Goal: Information Seeking & Learning: Learn about a topic

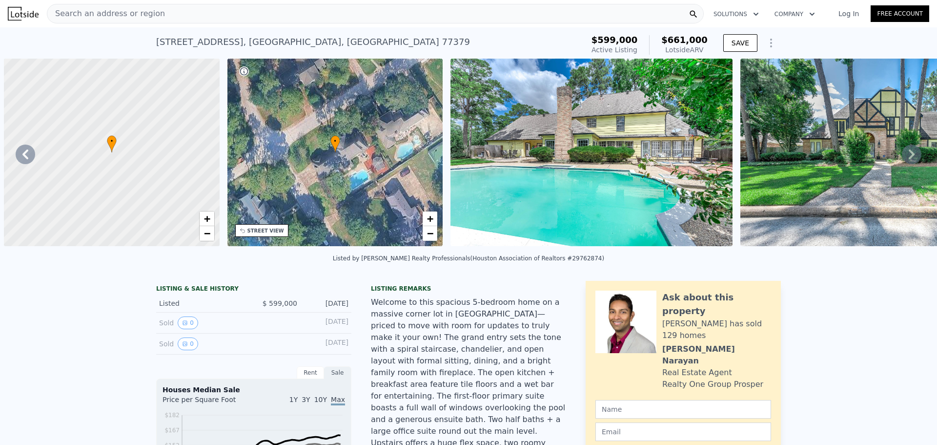
scroll to position [0, 737]
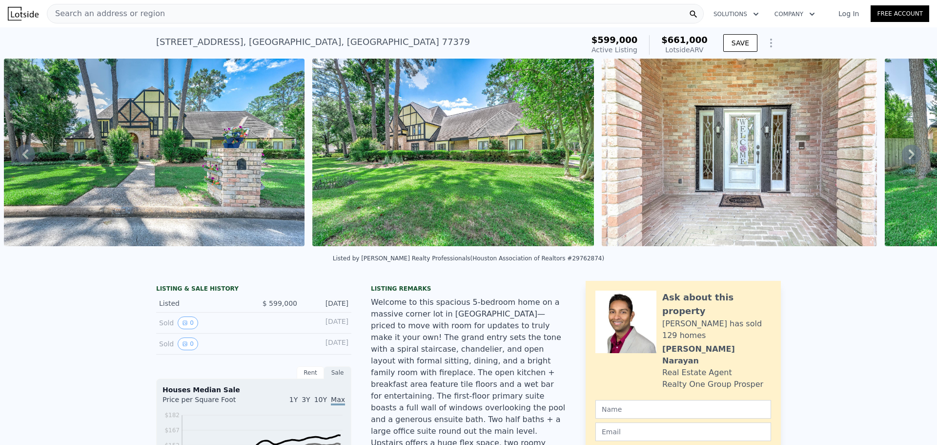
click at [902, 162] on icon at bounding box center [912, 155] width 20 height 20
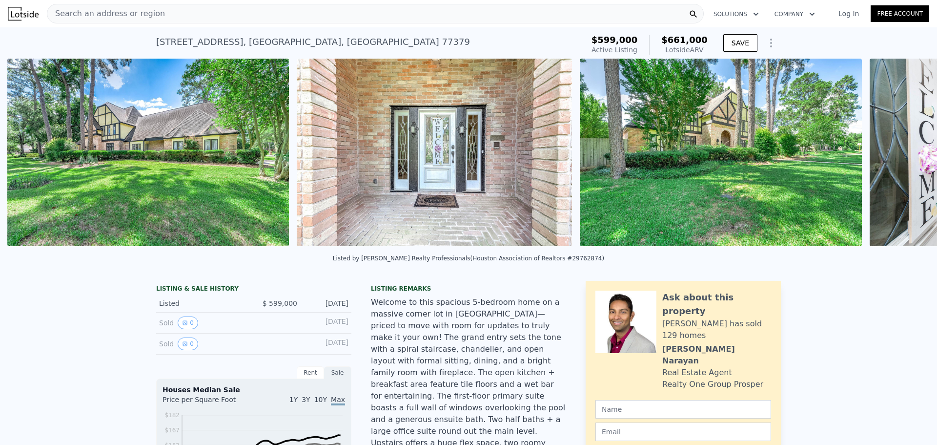
scroll to position [0, 1045]
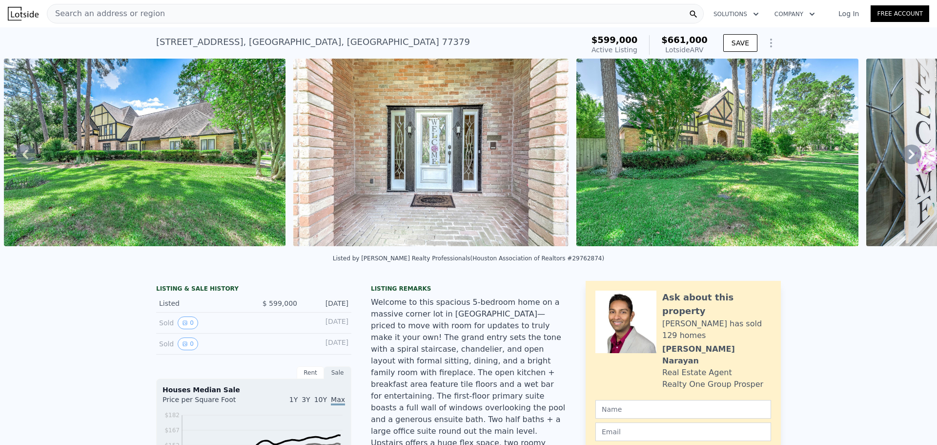
click at [909, 159] on icon at bounding box center [912, 154] width 6 height 10
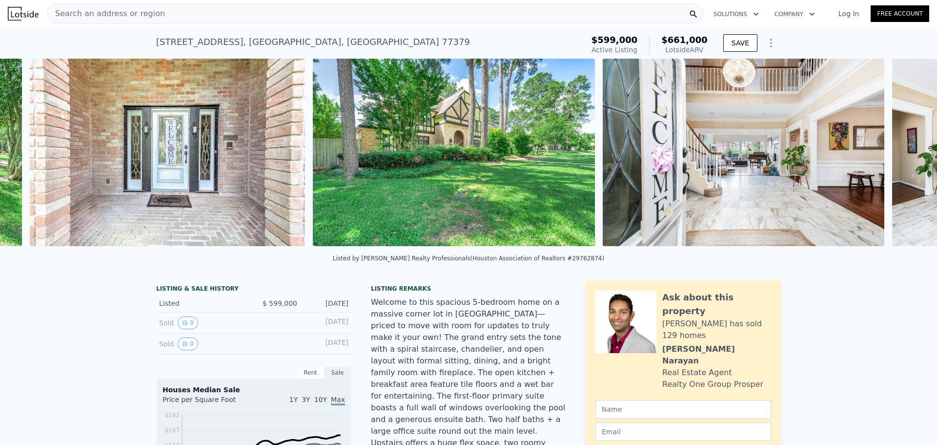
scroll to position [0, 1335]
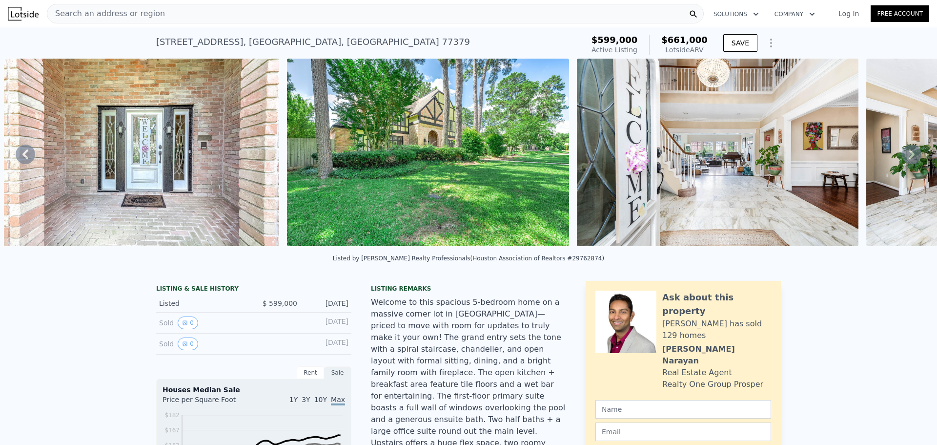
click at [816, 156] on img at bounding box center [718, 152] width 282 height 187
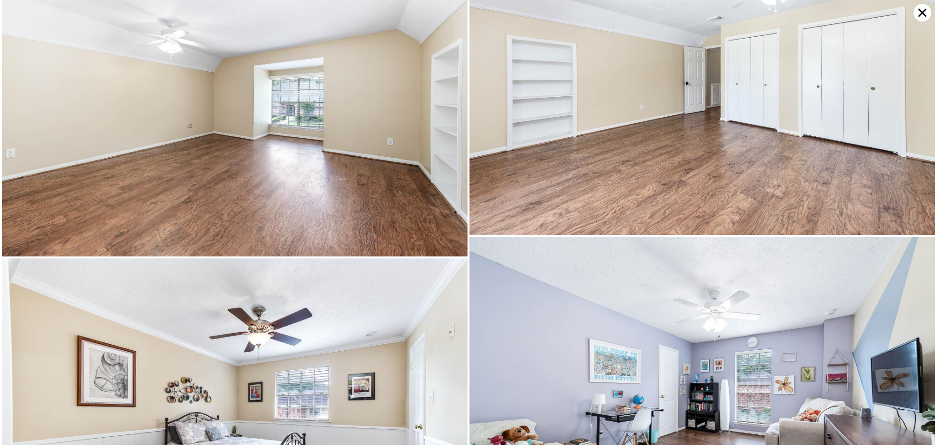
scroll to position [4630, 0]
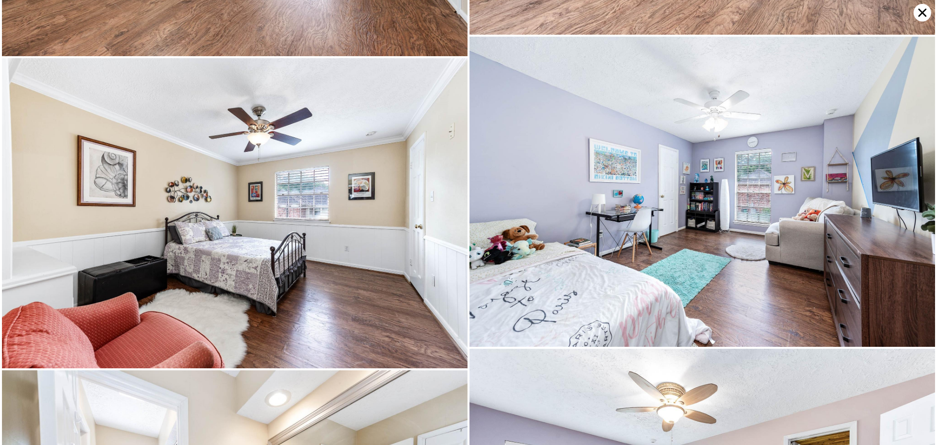
click at [917, 11] on icon at bounding box center [923, 13] width 18 height 18
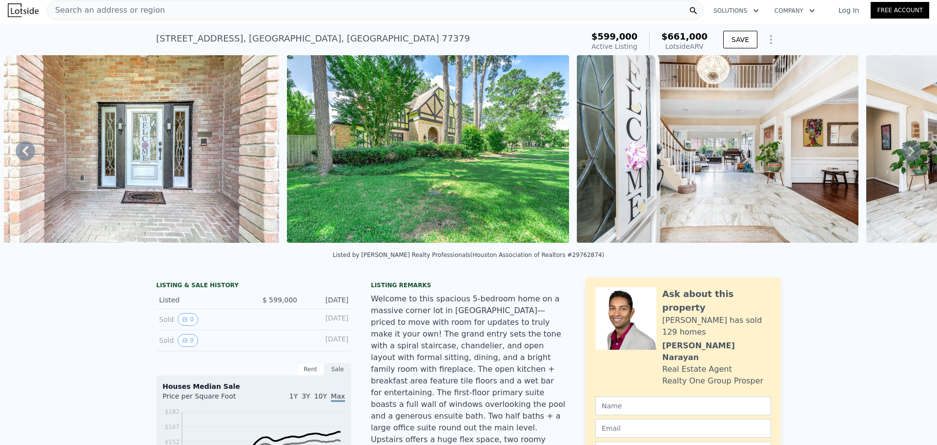
scroll to position [0, 0]
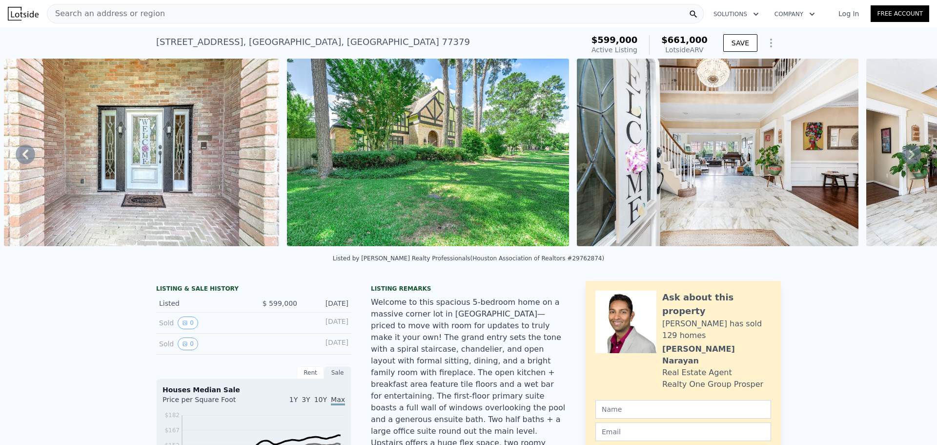
click at [28, 158] on icon at bounding box center [26, 155] width 20 height 20
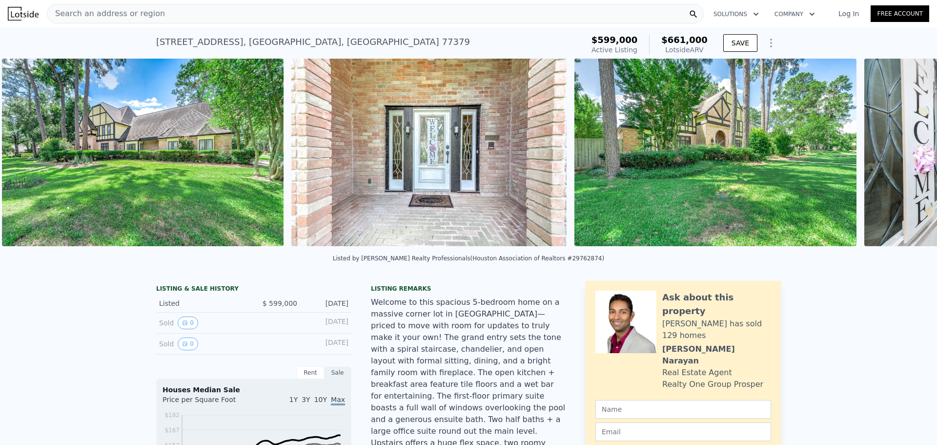
scroll to position [0, 1045]
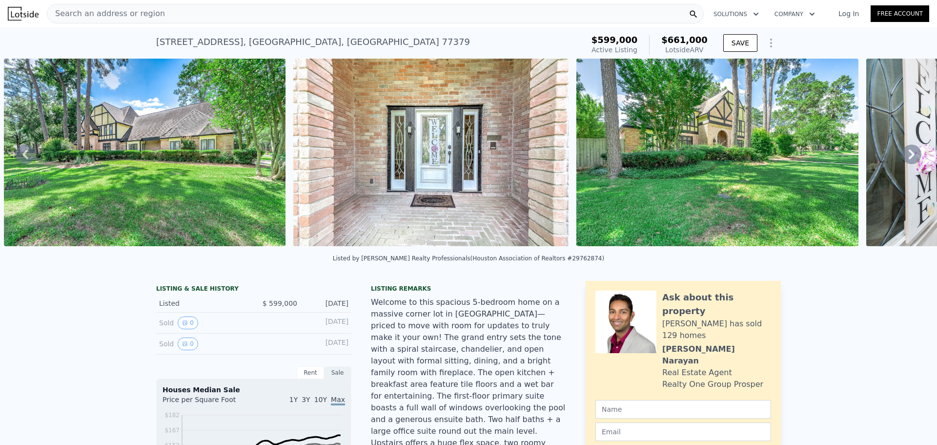
click at [28, 158] on div "• + − • + − STREET VIEW Loading... SATELLITE VIEW" at bounding box center [468, 154] width 937 height 191
click at [25, 157] on icon at bounding box center [25, 154] width 6 height 10
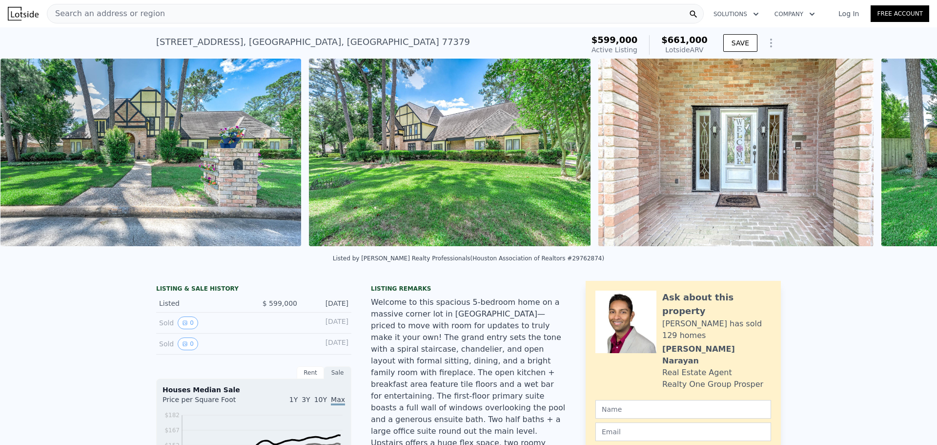
scroll to position [0, 737]
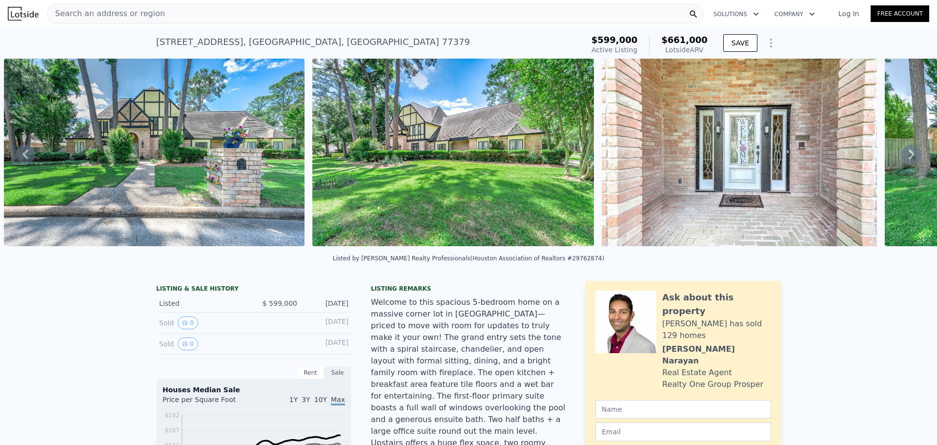
click at [174, 141] on img at bounding box center [154, 152] width 301 height 187
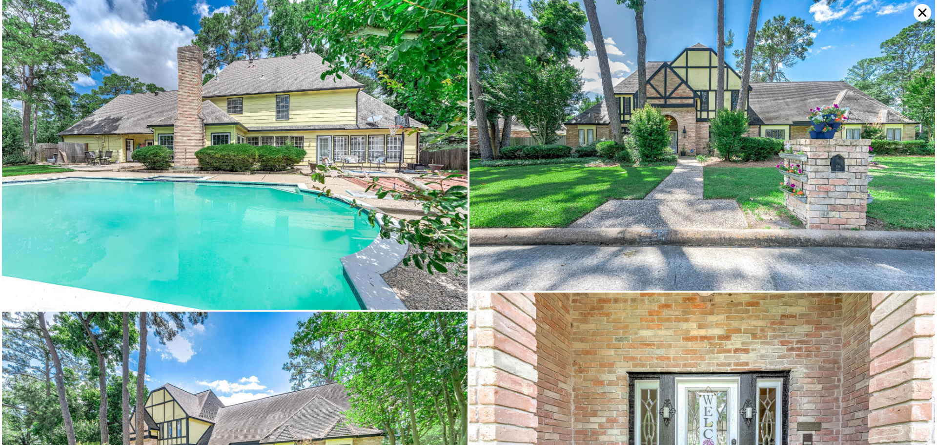
click at [241, 150] on img at bounding box center [235, 155] width 466 height 310
click at [248, 154] on img at bounding box center [235, 155] width 466 height 310
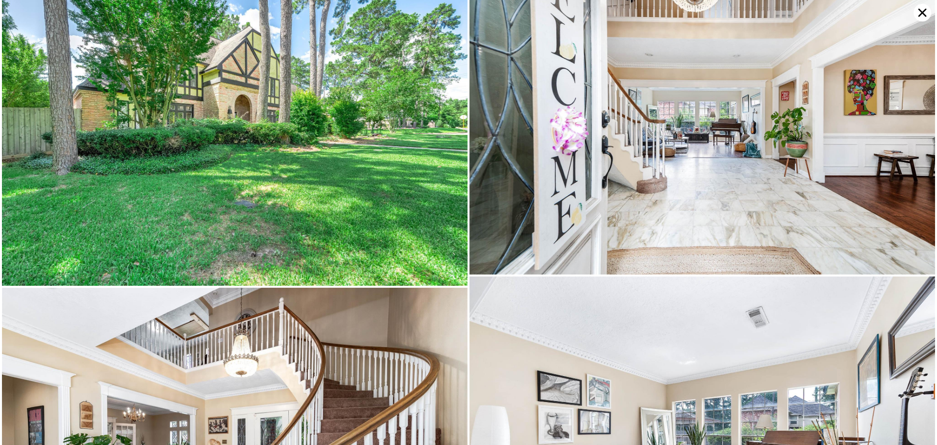
scroll to position [618, 0]
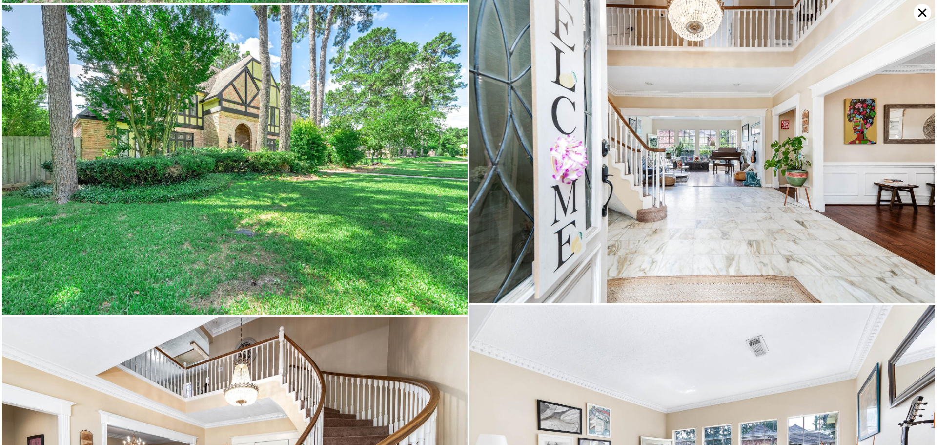
click at [917, 14] on icon at bounding box center [923, 13] width 18 height 18
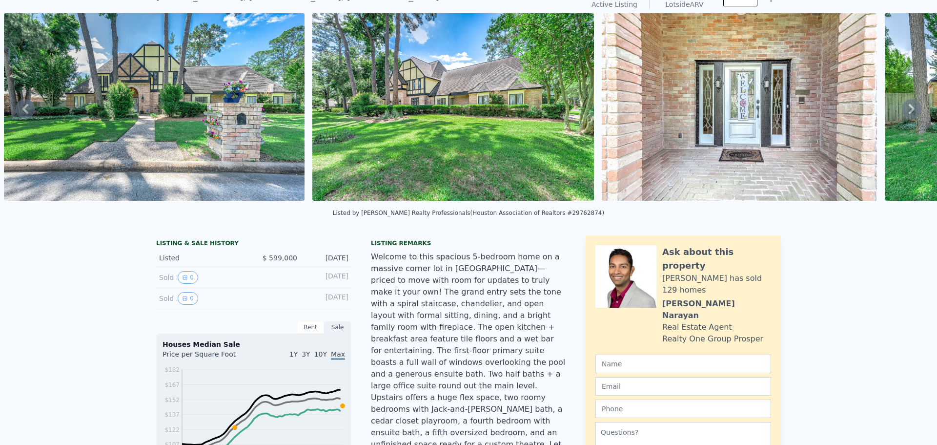
scroll to position [0, 0]
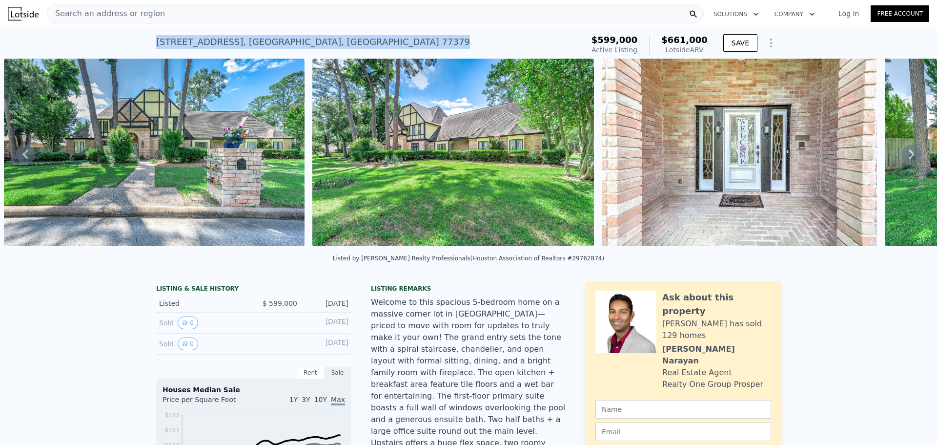
drag, startPoint x: 154, startPoint y: 41, endPoint x: 314, endPoint y: 41, distance: 160.6
click at [314, 41] on div "[STREET_ADDRESS] Active at $599k (~ARV $661k )" at bounding box center [368, 44] width 424 height 27
copy div "[STREET_ADDRESS]"
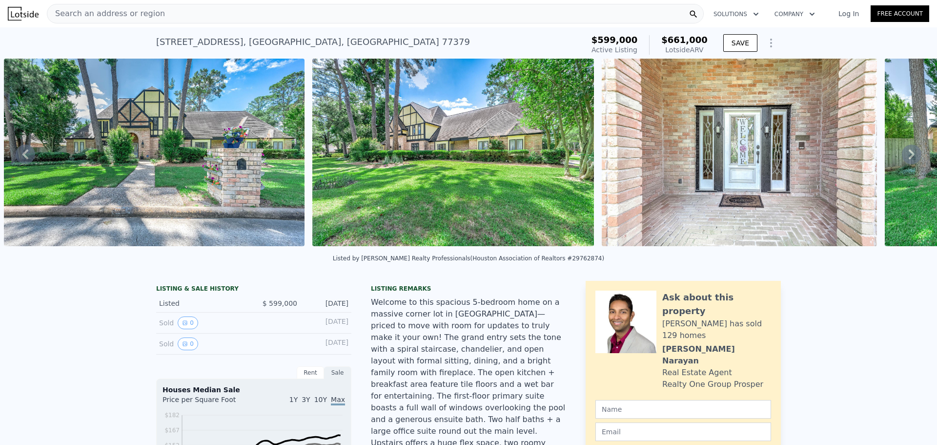
click at [165, 9] on div "Search an address or region" at bounding box center [375, 14] width 657 height 20
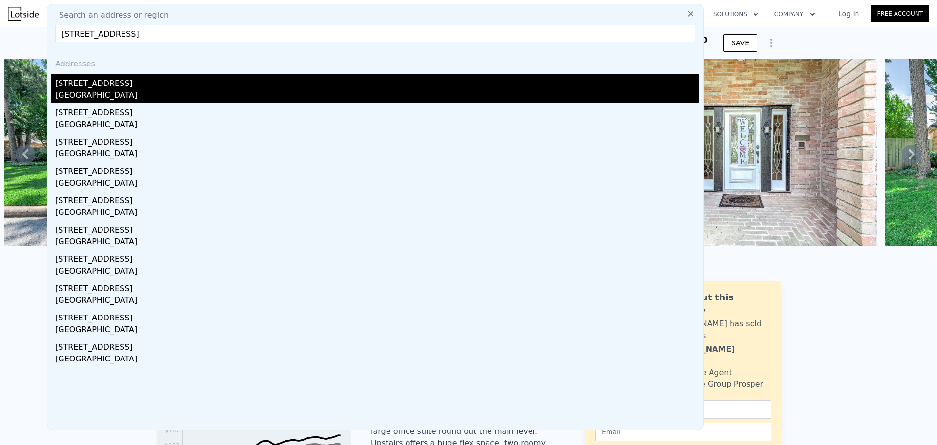
type input "[STREET_ADDRESS]"
click at [113, 80] on div "[STREET_ADDRESS]" at bounding box center [377, 82] width 645 height 16
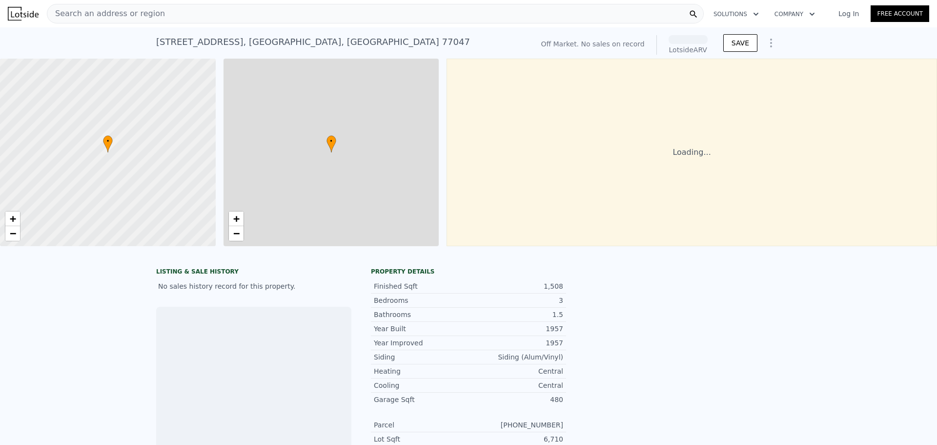
scroll to position [0, 4]
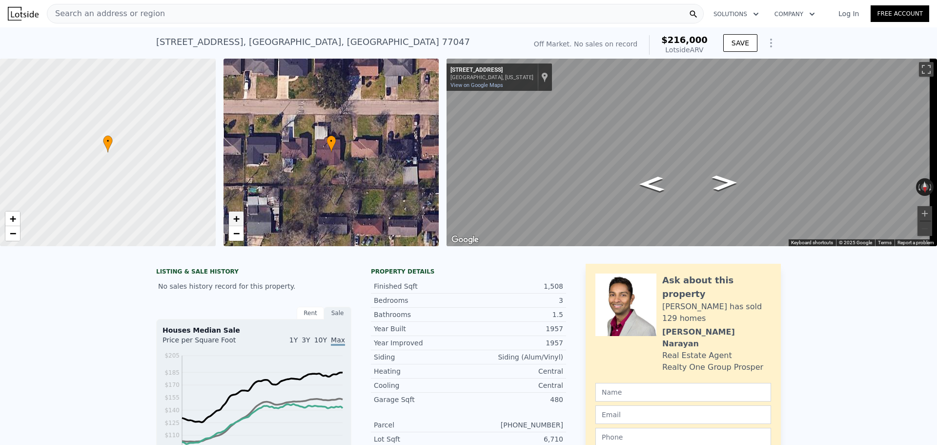
click at [238, 218] on span "+" at bounding box center [236, 218] width 6 height 12
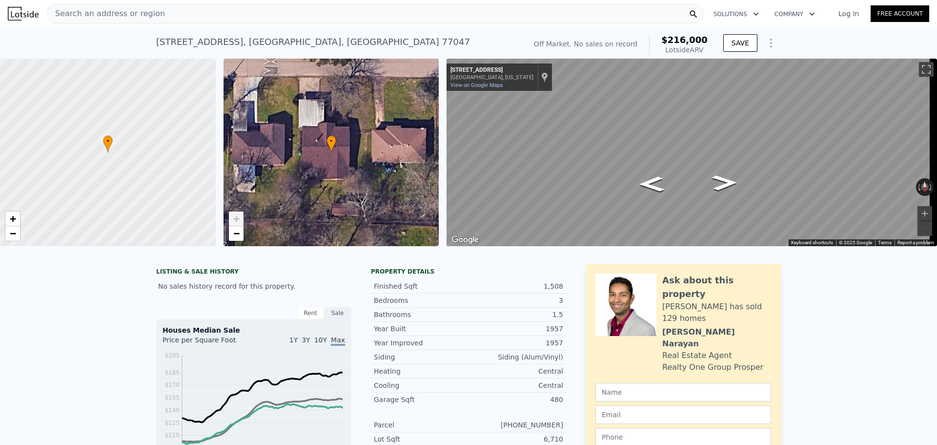
click at [238, 218] on span "+" at bounding box center [236, 218] width 6 height 12
click at [872, 182] on div "Rotate the view" at bounding box center [892, 185] width 41 height 8
click at [920, 151] on div "Map" at bounding box center [692, 152] width 491 height 187
click at [906, 144] on div "Map" at bounding box center [692, 152] width 491 height 187
click at [919, 212] on button "Zoom in" at bounding box center [925, 213] width 15 height 15
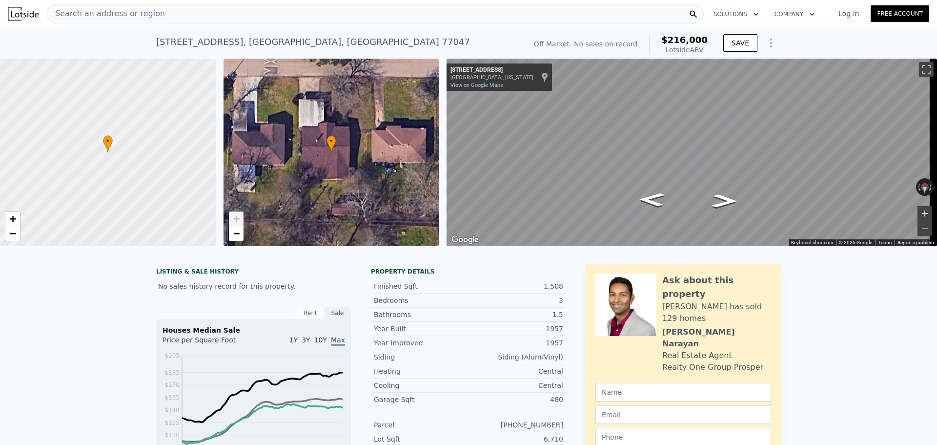
click at [919, 212] on button "Zoom in" at bounding box center [925, 213] width 15 height 15
click at [919, 227] on button "Zoom out" at bounding box center [925, 228] width 15 height 15
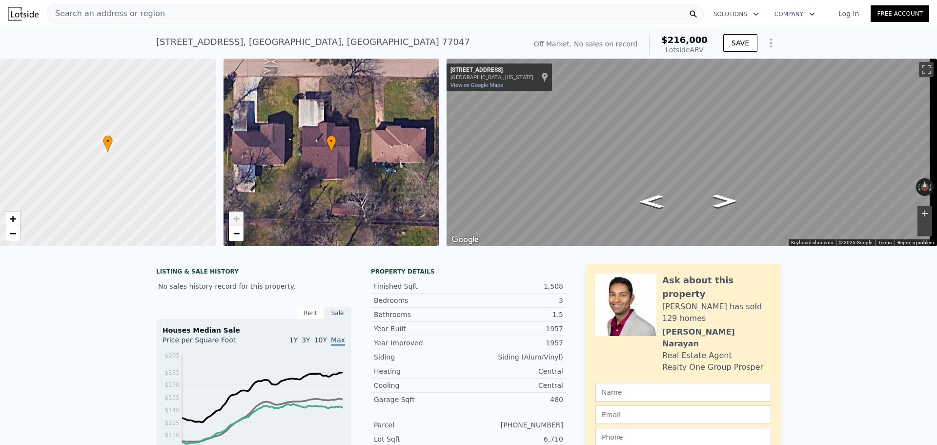
click at [918, 212] on button "Zoom in" at bounding box center [925, 213] width 15 height 15
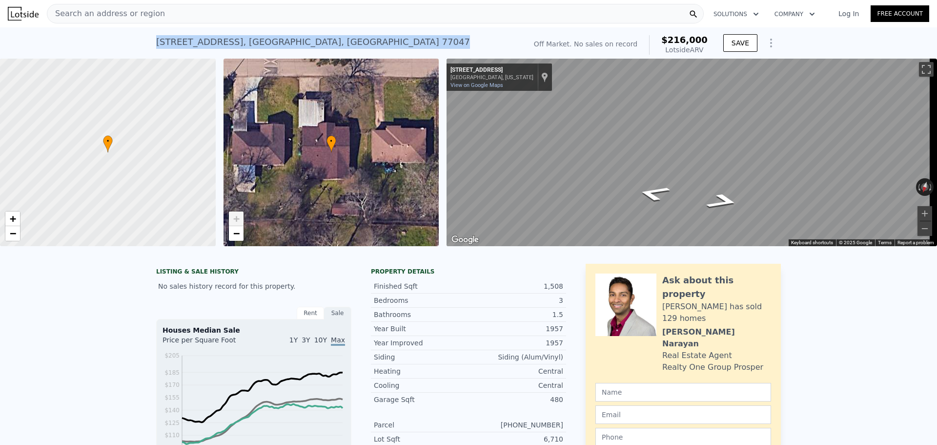
drag, startPoint x: 153, startPoint y: 42, endPoint x: 307, endPoint y: 45, distance: 154.3
click at [307, 45] on div "[STREET_ADDRESS]" at bounding box center [313, 42] width 314 height 14
copy div "[STREET_ADDRESS]"
drag, startPoint x: 153, startPoint y: 43, endPoint x: 308, endPoint y: 43, distance: 155.3
click at [308, 43] on div "[STREET_ADDRESS]" at bounding box center [313, 42] width 314 height 14
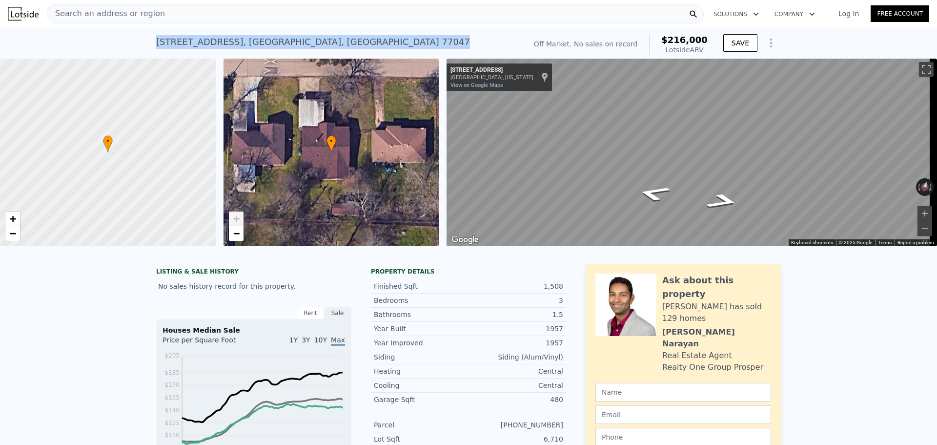
click at [412, 53] on div "[STREET_ADDRESS] No sales on record (~ARV $216k )" at bounding box center [339, 44] width 366 height 27
click at [695, 15] on icon at bounding box center [693, 14] width 7 height 7
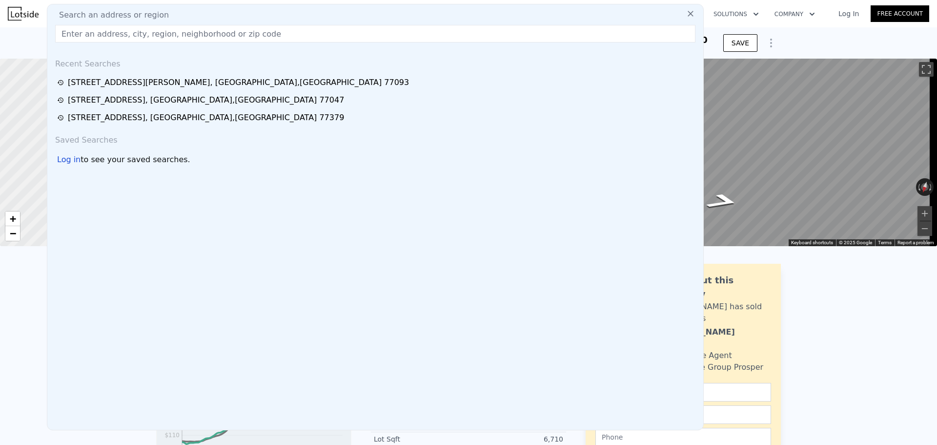
click at [131, 34] on input "text" at bounding box center [375, 34] width 641 height 18
paste input "[STREET_ADDRESS]"
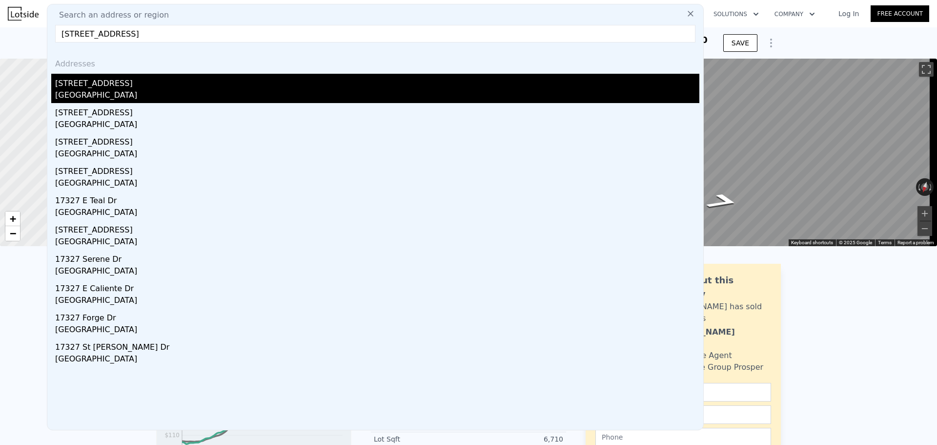
type input "[STREET_ADDRESS]"
click at [97, 90] on div "[GEOGRAPHIC_DATA]" at bounding box center [377, 96] width 645 height 14
type input "2"
type input "2.5"
type input "1342"
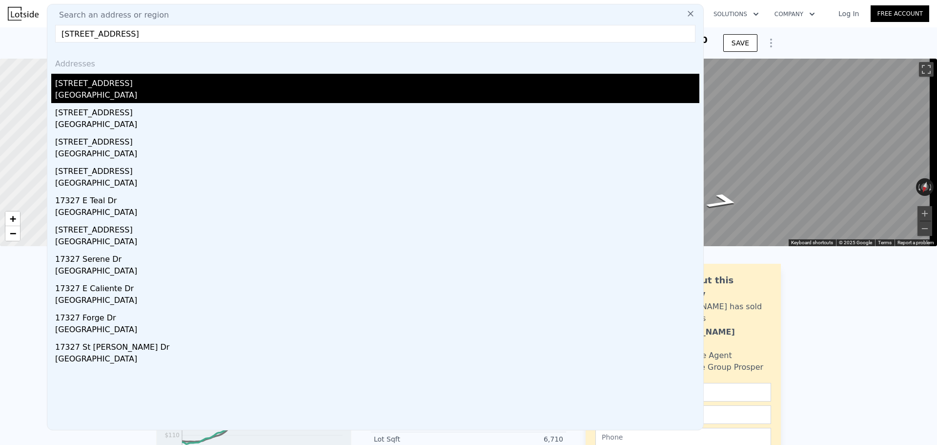
type input "2072"
type input "5771.700000000001"
type input "7740.612"
type input "$ 263,000"
type input "-$ 28,362"
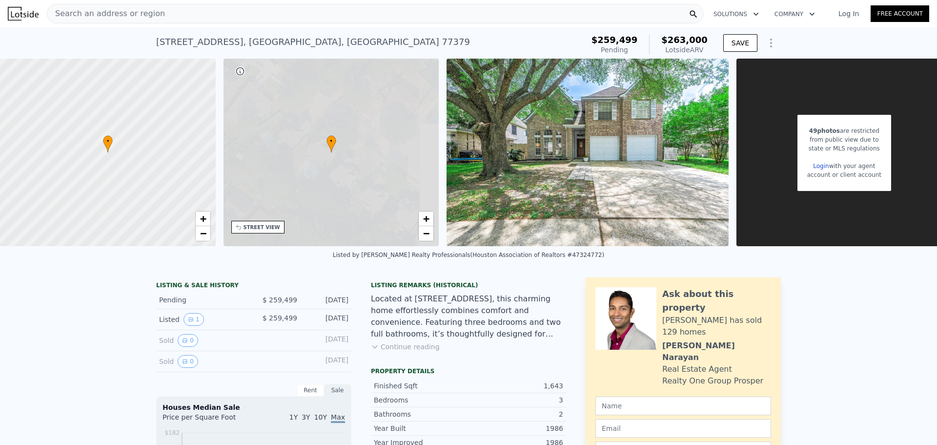
scroll to position [0, 4]
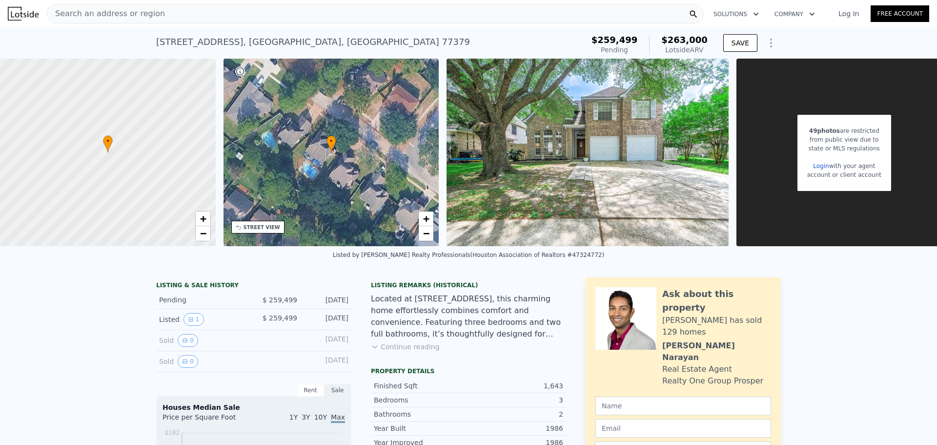
click at [205, 18] on div "Search an address or region" at bounding box center [375, 14] width 657 height 20
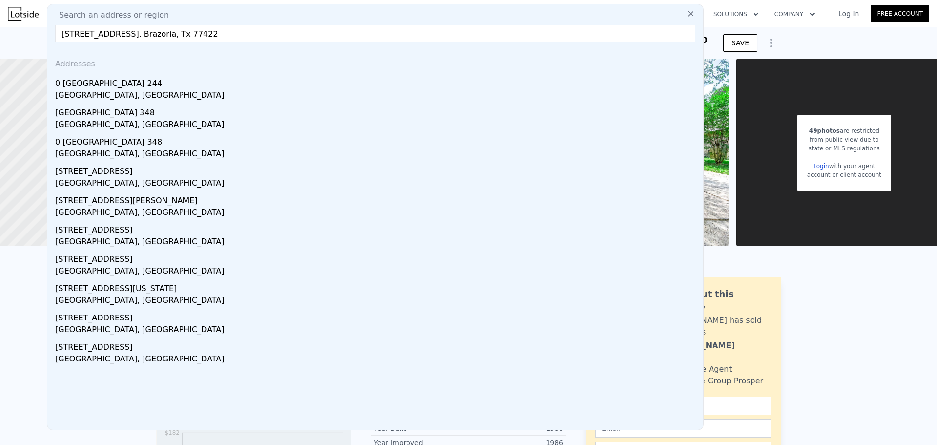
type input "[STREET_ADDRESS]. Brazoria, Tx 77422"
click at [797, 45] on div "[STREET_ADDRESS] Pending from $259,499 (~ARV $263k ) $259,499 Pending $263,000 …" at bounding box center [468, 42] width 937 height 31
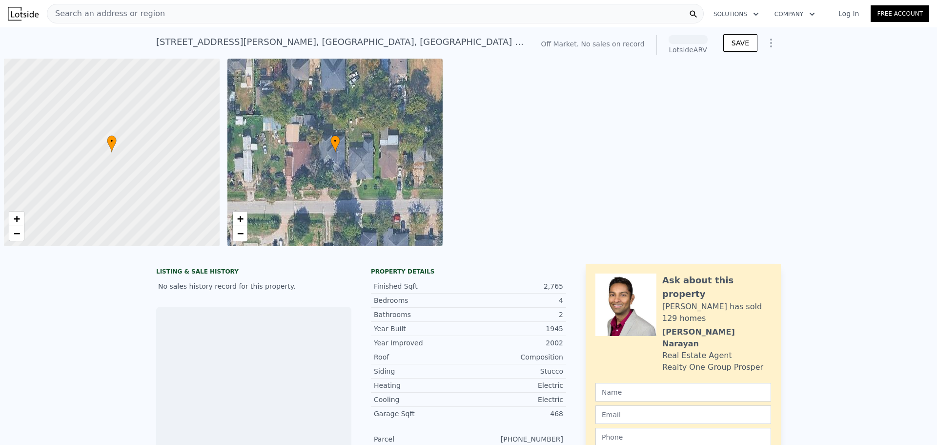
scroll to position [0, 4]
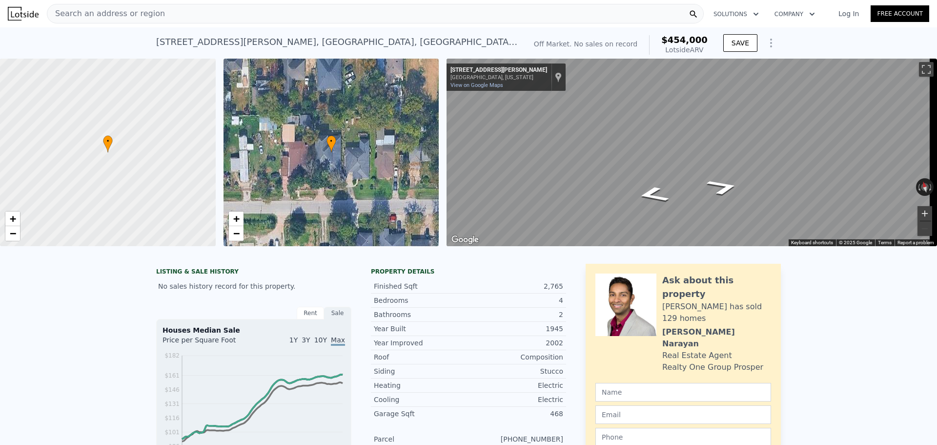
click at [919, 212] on button "Zoom in" at bounding box center [925, 213] width 15 height 15
